Goal: Information Seeking & Learning: Learn about a topic

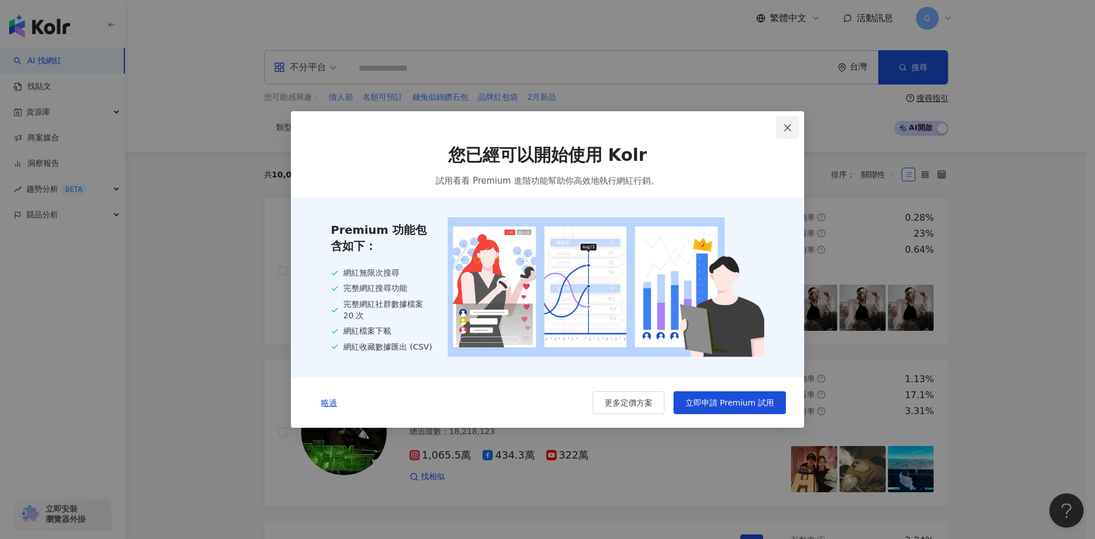
click at [781, 127] on span "Close" at bounding box center [787, 127] width 23 height 9
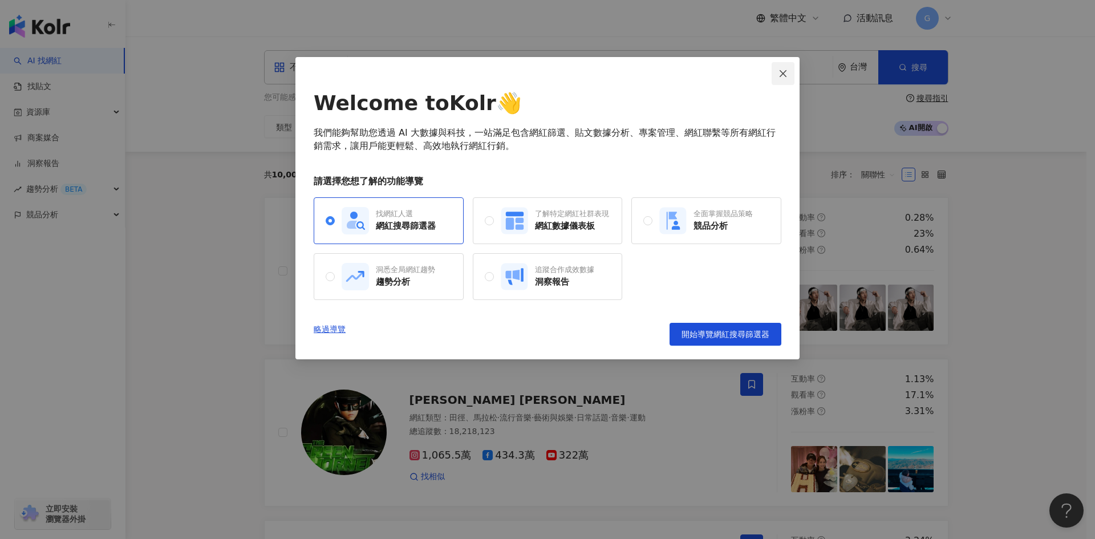
click at [780, 73] on icon "close" at bounding box center [782, 73] width 9 height 9
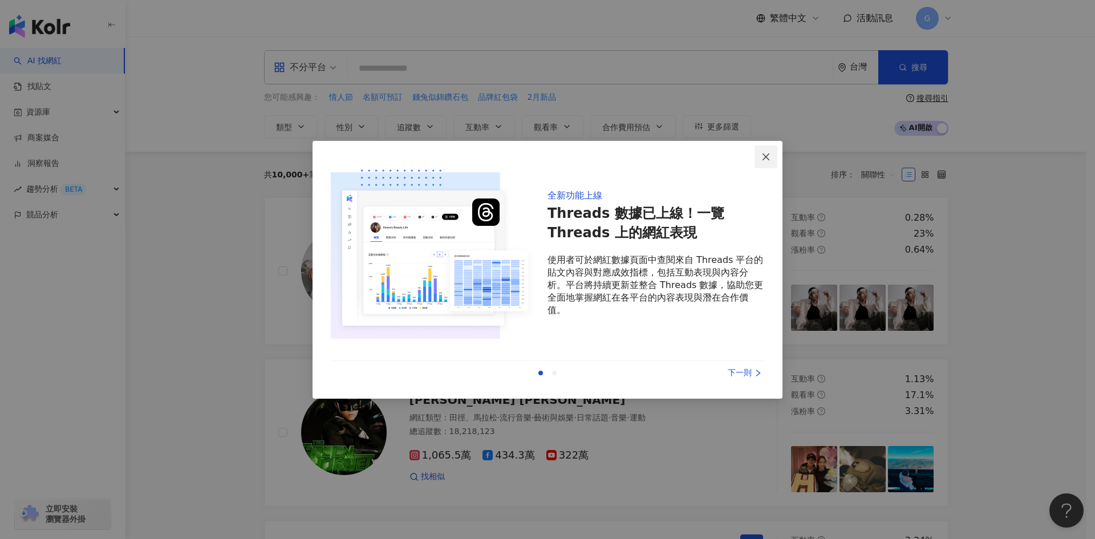
click at [760, 152] on button "Close" at bounding box center [765, 156] width 23 height 23
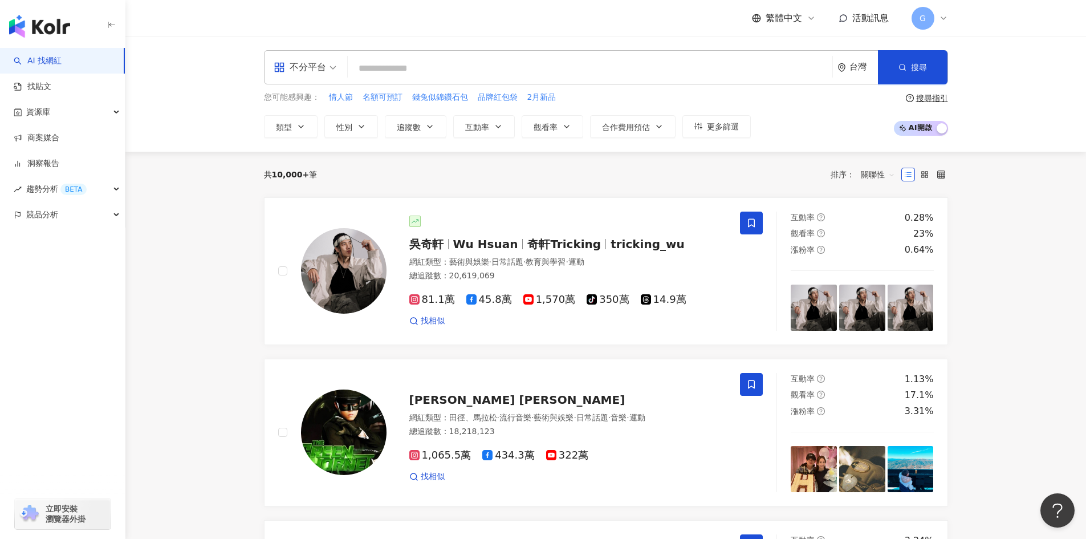
click at [933, 14] on span "G" at bounding box center [923, 18] width 23 height 23
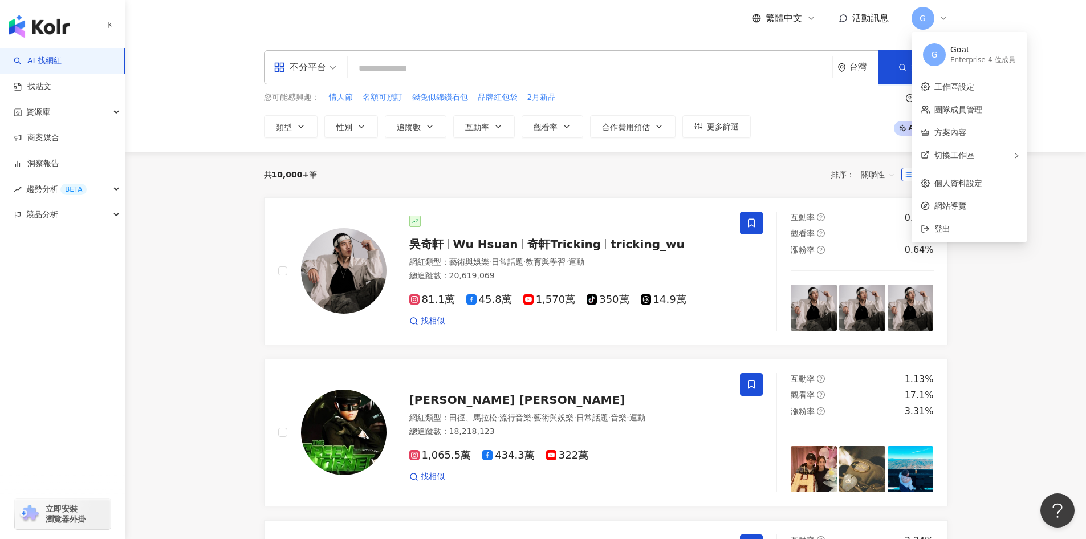
click at [990, 6] on header "繁體中文 活動訊息 G" at bounding box center [605, 18] width 961 height 37
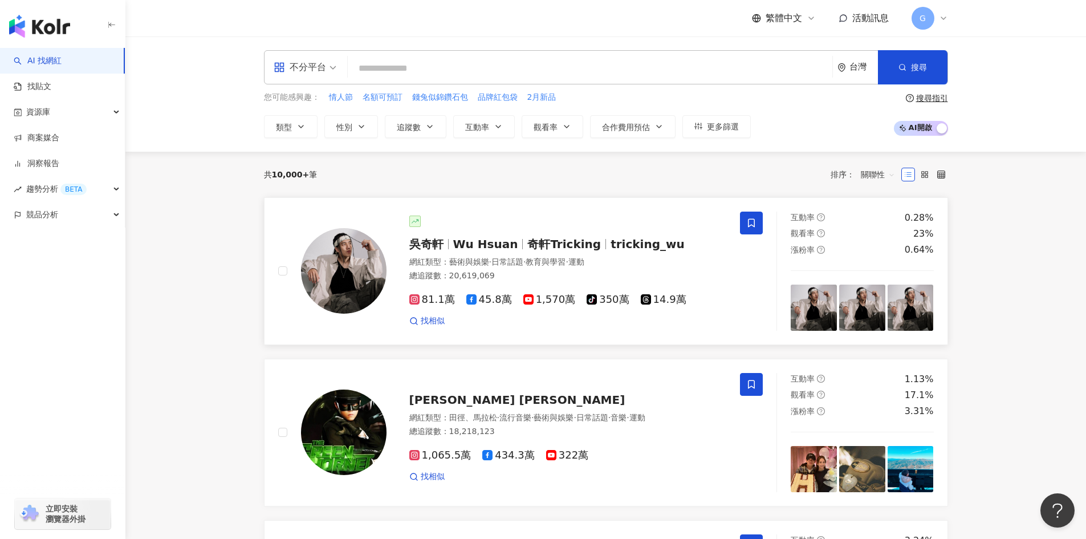
click at [564, 266] on span "教育與學習" at bounding box center [546, 261] width 40 height 9
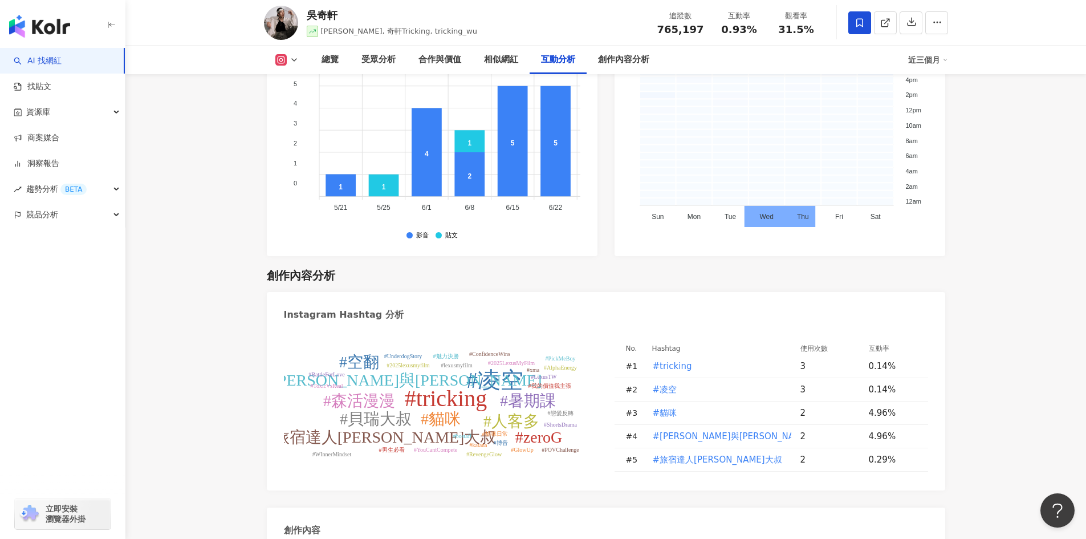
scroll to position [3250, 0]
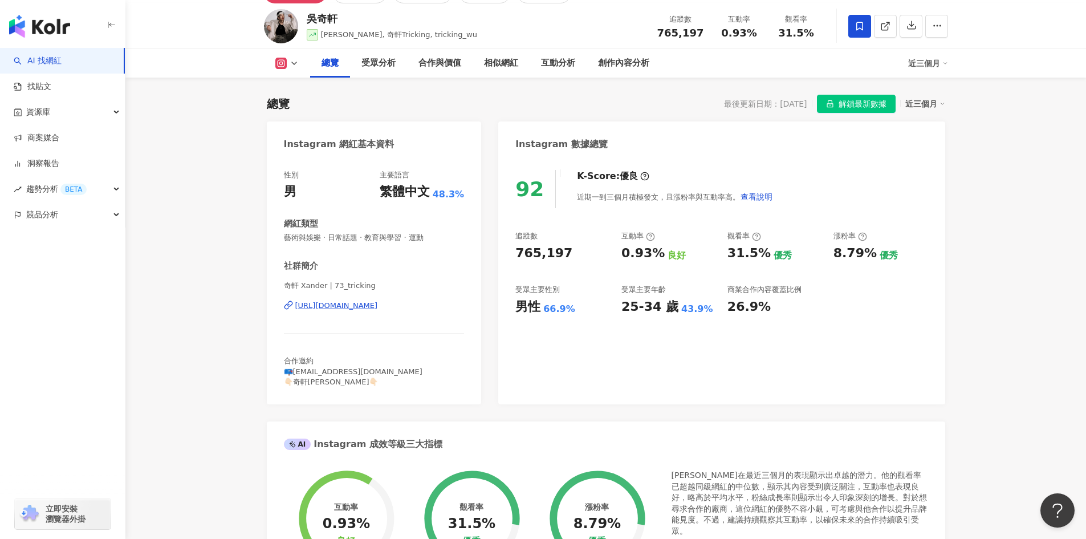
scroll to position [0, 0]
